Goal: Navigation & Orientation: Find specific page/section

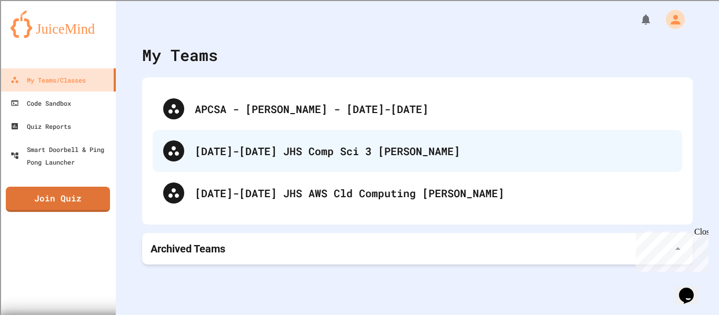
click at [310, 159] on div "[DATE]-[DATE] JHS Comp Sci 3 [PERSON_NAME]" at bounding box center [417, 151] width 529 height 42
click at [326, 150] on div "[DATE]-[DATE] JHS Comp Sci 3 [PERSON_NAME]" at bounding box center [433, 151] width 477 height 16
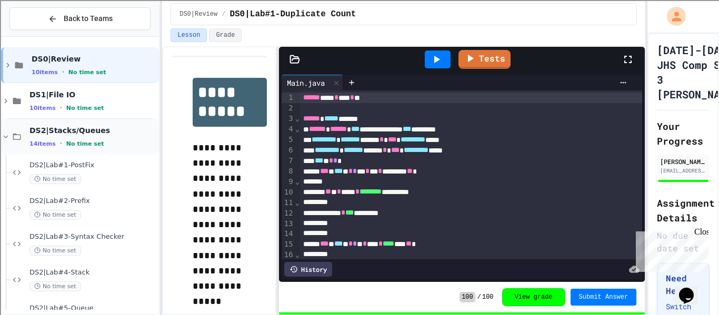
click at [123, 133] on span "DS2|Stacks/Queues" at bounding box center [92, 130] width 127 height 9
